Goal: Check status: Check status

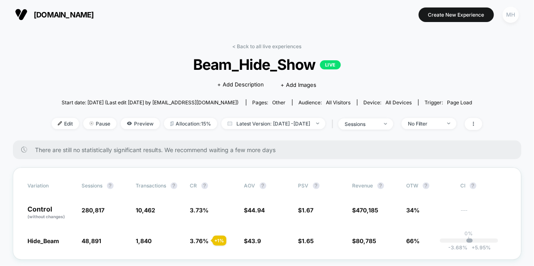
click at [512, 12] on div "MH" at bounding box center [510, 15] width 16 height 16
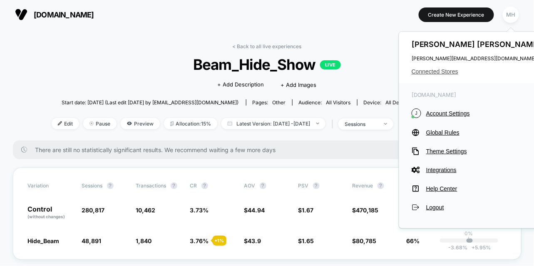
click at [430, 74] on span "Connected Stores" at bounding box center [476, 71] width 131 height 7
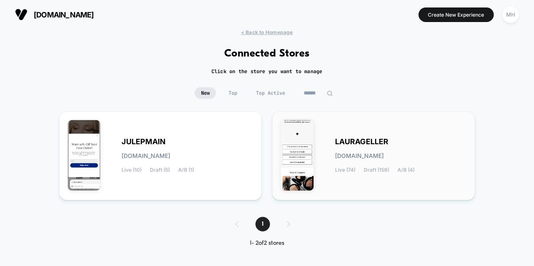
click at [384, 151] on div "[PERSON_NAME][DOMAIN_NAME] Live (74) Draft (159) A/B (4)" at bounding box center [400, 156] width 131 height 34
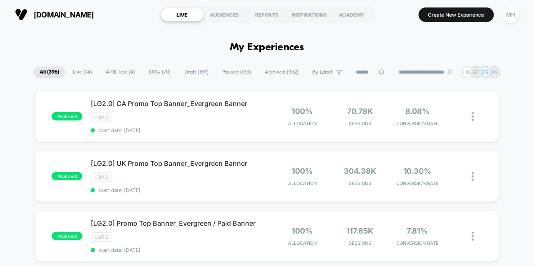
click at [112, 74] on span "A/B Test ( 4 )" at bounding box center [120, 72] width 42 height 11
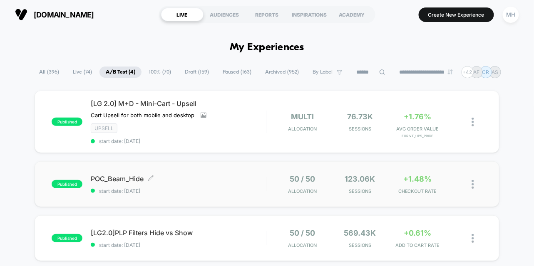
click at [215, 191] on span "start date: [DATE]" at bounding box center [179, 191] width 176 height 6
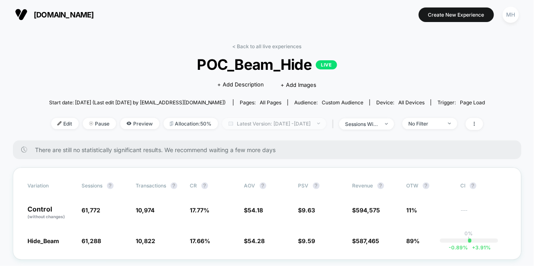
click at [277, 124] on span "Latest Version: [DATE] - [DATE]" at bounding box center [274, 123] width 104 height 11
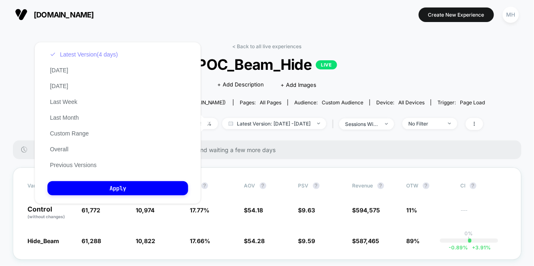
click at [95, 58] on button "Latest Version (4 days)" at bounding box center [83, 54] width 73 height 7
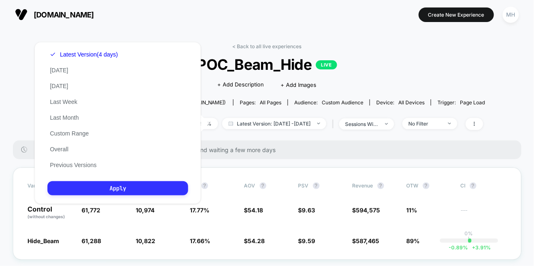
click at [92, 195] on button "Apply" at bounding box center [117, 188] width 141 height 14
